Goal: Check status: Check status

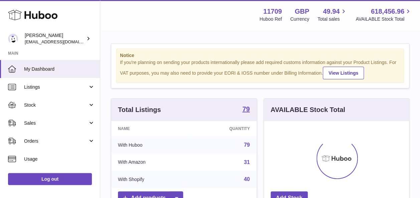
scroll to position [104, 145]
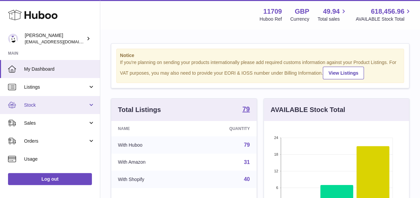
click at [87, 104] on link "Stock" at bounding box center [50, 105] width 100 height 18
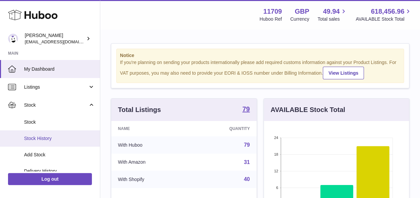
scroll to position [33, 0]
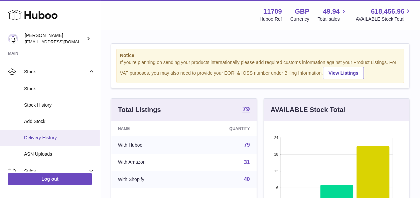
click at [58, 135] on span "Delivery History" at bounding box center [59, 138] width 71 height 6
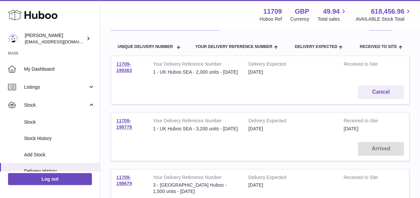
scroll to position [67, 0]
drag, startPoint x: 167, startPoint y: 140, endPoint x: 153, endPoint y: 136, distance: 14.1
click at [153, 131] on div "1 - UK Huboo SEA - 3,200 units - [DATE]" at bounding box center [195, 128] width 85 height 6
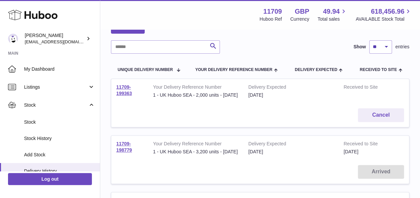
scroll to position [33, 0]
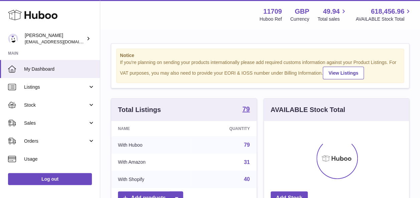
scroll to position [104, 145]
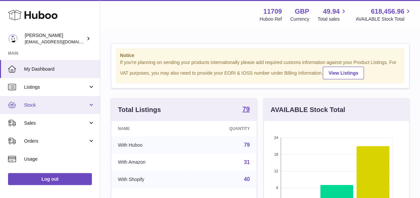
click at [88, 103] on link "Stock" at bounding box center [50, 105] width 100 height 18
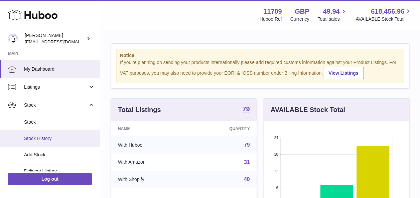
scroll to position [33, 0]
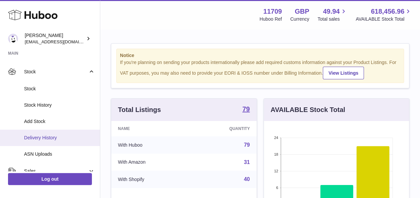
click at [47, 141] on span "Delivery History" at bounding box center [59, 138] width 71 height 6
